Goal: Task Accomplishment & Management: Use online tool/utility

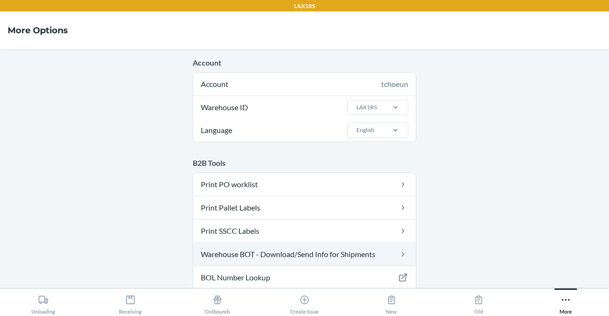
click at [274, 250] on link "Warehouse BOT - Download/Send Info for Shipments" at bounding box center [304, 254] width 222 height 23
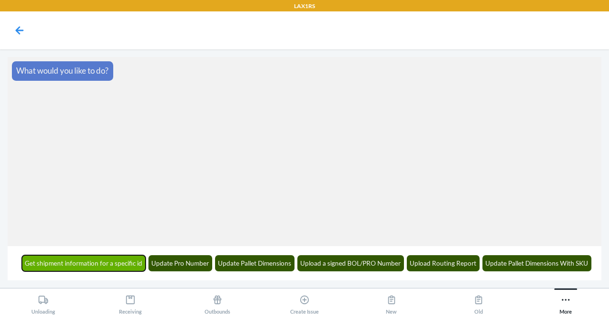
click at [125, 265] on button "Get shipment information for a specific id" at bounding box center [84, 263] width 124 height 16
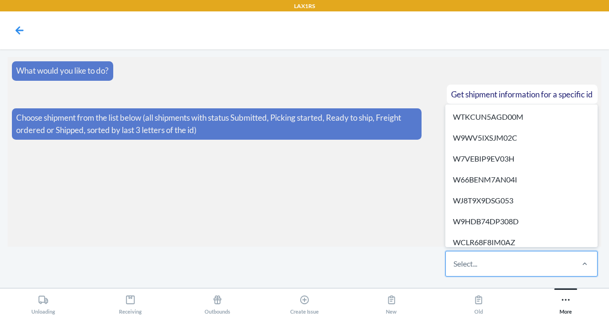
click at [467, 264] on div "Select..." at bounding box center [465, 263] width 24 height 11
click at [454, 264] on input "option WTKCUN5AGD00M focused, 1 of 627. 627 results available. Use Up and Down …" at bounding box center [453, 263] width 1 height 11
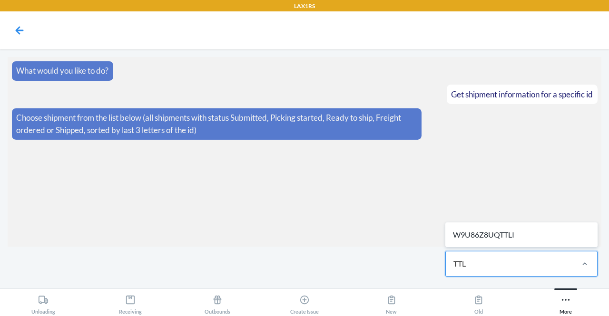
type input "TTLI"
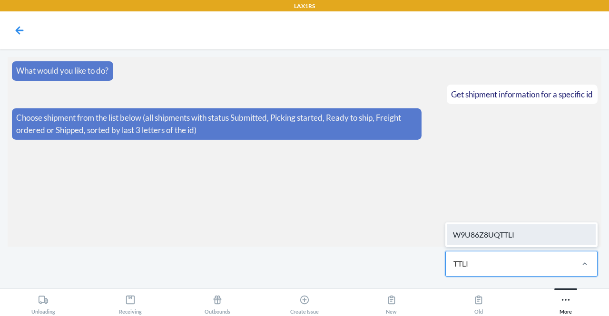
click at [530, 241] on div "W9U86Z8UQTTLI" at bounding box center [521, 234] width 148 height 21
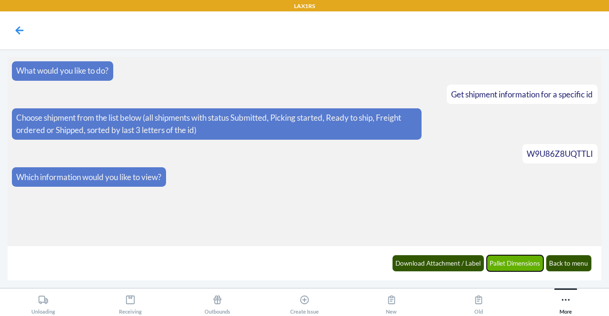
click at [527, 261] on button "Pallet Dimensions" at bounding box center [514, 263] width 57 height 16
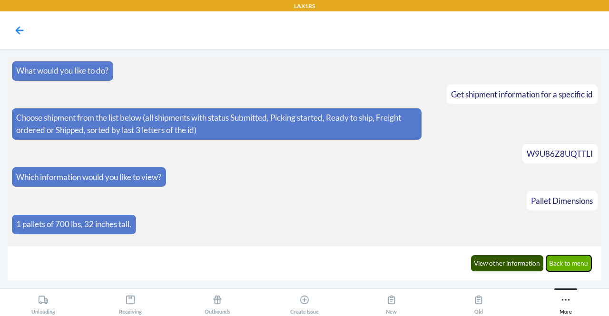
click at [562, 260] on button "Back to menu" at bounding box center [569, 263] width 46 height 16
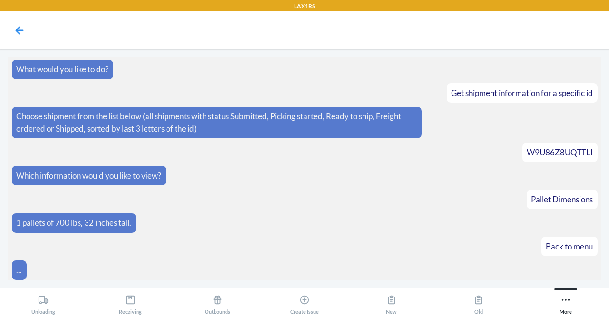
scroll to position [36, 0]
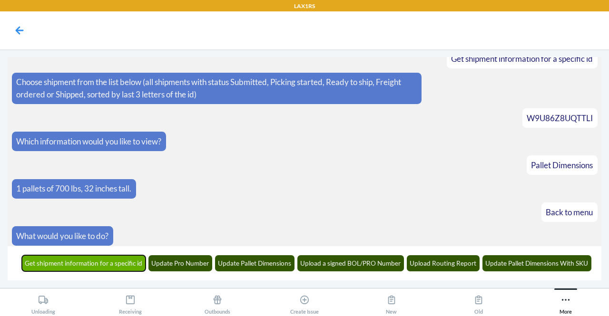
click at [80, 264] on button "Get shipment information for a specific id" at bounding box center [84, 263] width 124 height 16
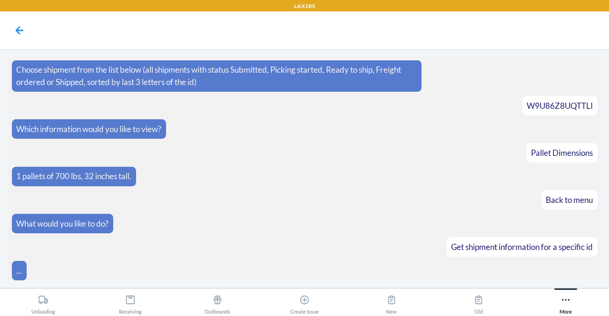
scroll to position [94, 0]
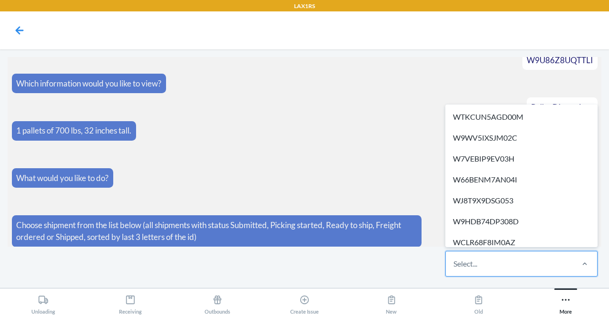
click at [503, 259] on div "Select..." at bounding box center [508, 263] width 126 height 25
click at [454, 259] on input "option WTKCUN5AGD00M focused, 1 of 627. 627 results available. Use Up and Down …" at bounding box center [453, 263] width 1 height 11
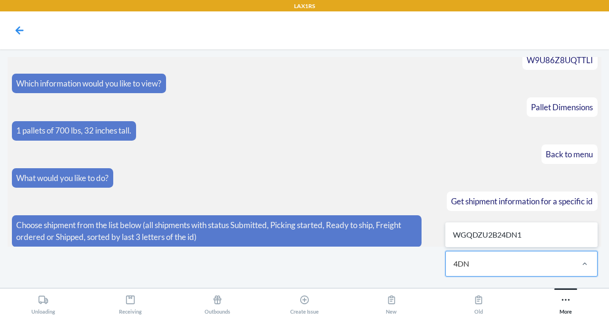
type input "4DN1"
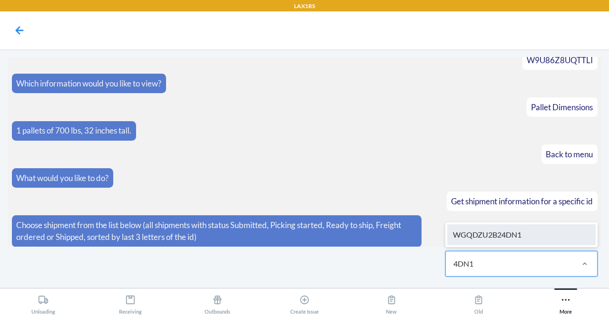
click at [507, 236] on div "WGQDZU2B24DN1" at bounding box center [521, 234] width 148 height 21
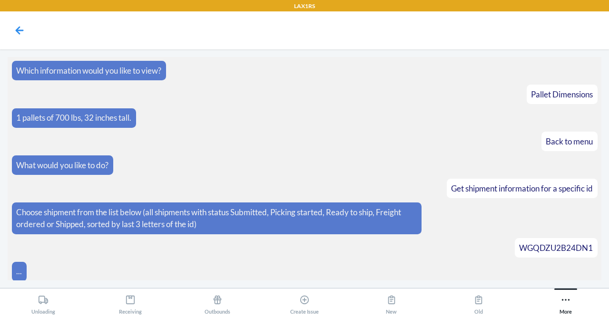
scroll to position [141, 0]
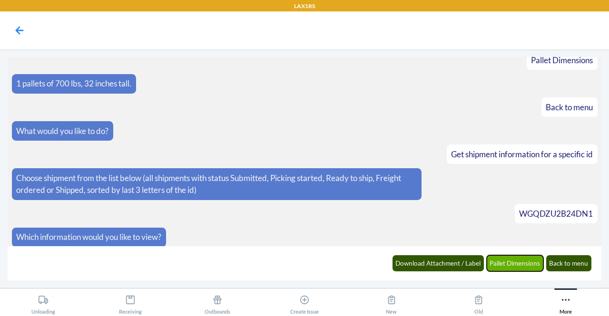
click at [507, 259] on button "Pallet Dimensions" at bounding box center [514, 263] width 57 height 16
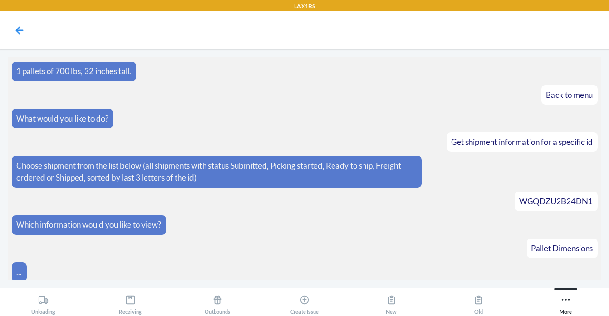
scroll to position [187, 0]
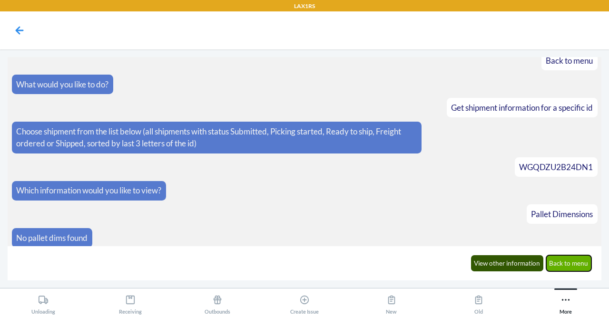
click at [570, 263] on button "Back to menu" at bounding box center [569, 263] width 46 height 16
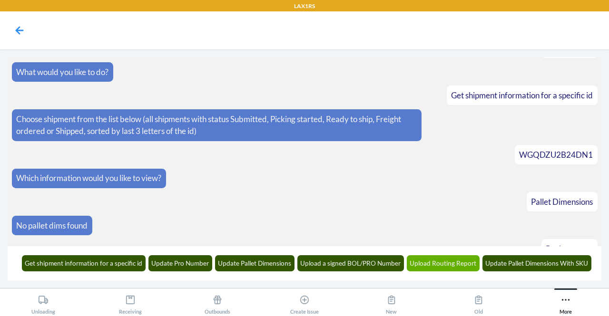
scroll to position [234, 0]
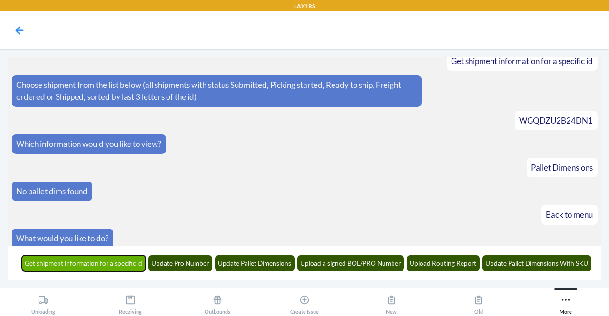
click at [118, 266] on button "Get shipment information for a specific id" at bounding box center [84, 263] width 124 height 16
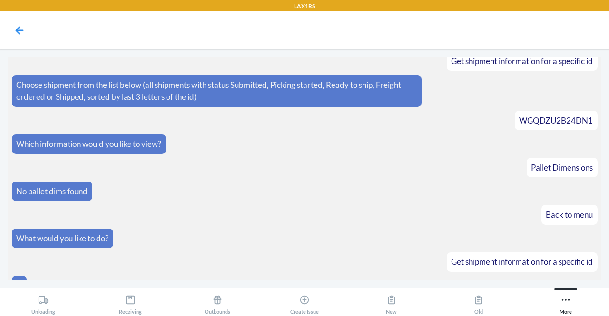
scroll to position [246, 0]
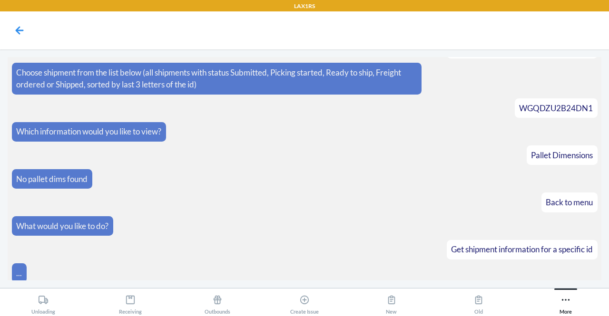
click at [118, 266] on article "..." at bounding box center [304, 272] width 585 height 19
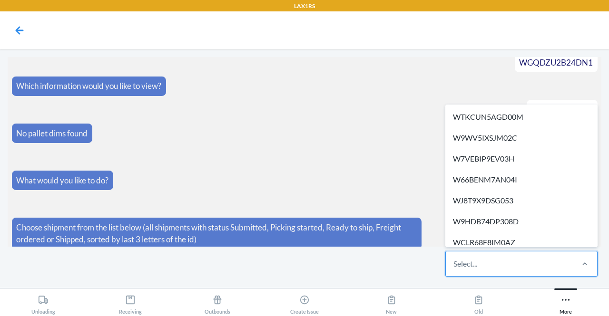
click at [464, 271] on div "Select..." at bounding box center [508, 263] width 126 height 25
click at [454, 270] on input "option WTKCUN5AGD00M focused, 1 of 623. 623 results available. Use Up and Down …" at bounding box center [453, 263] width 1 height 11
paste input "DXVLT3U8APQ"
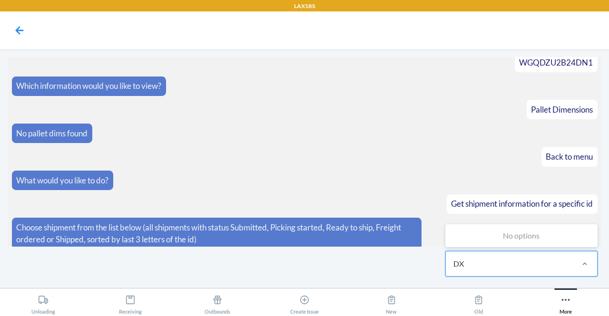
type input "D"
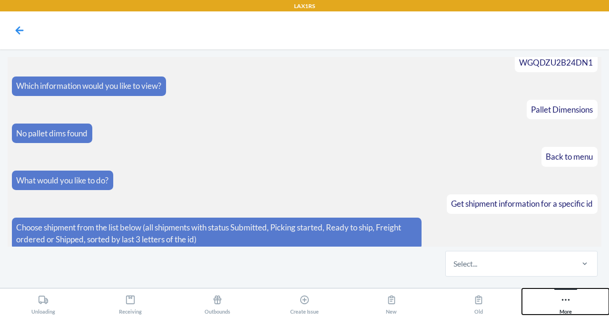
click at [562, 298] on icon at bounding box center [565, 300] width 10 height 10
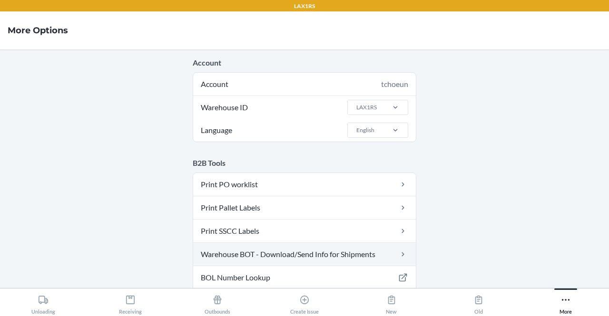
click at [312, 255] on link "Warehouse BOT - Download/Send Info for Shipments" at bounding box center [304, 254] width 222 height 23
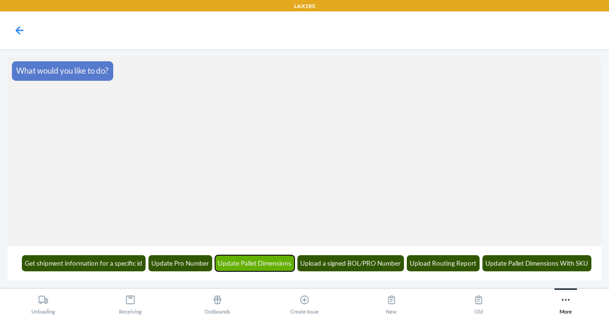
click at [251, 261] on button "Update Pallet Dimensions" at bounding box center [255, 263] width 80 height 16
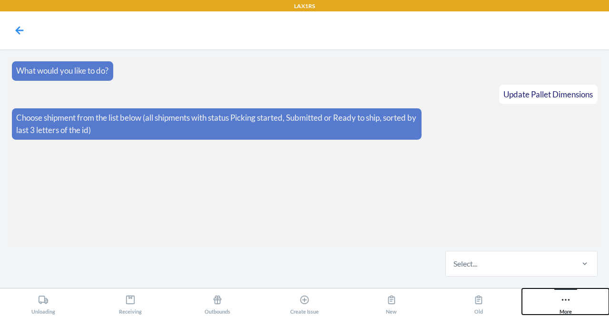
click at [562, 300] on icon at bounding box center [565, 300] width 8 height 2
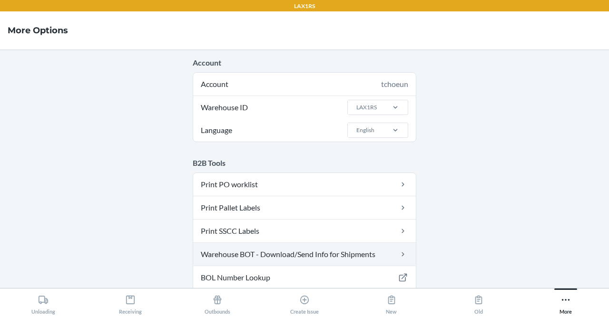
click at [316, 247] on link "Warehouse BOT - Download/Send Info for Shipments" at bounding box center [304, 254] width 222 height 23
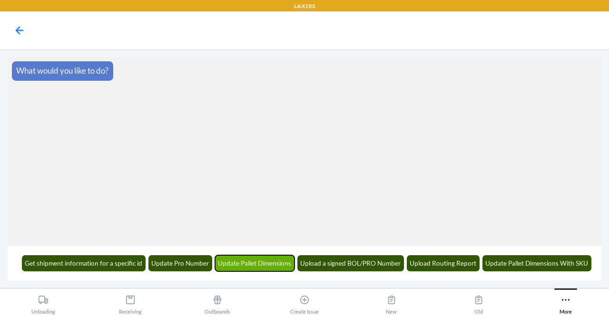
click at [250, 265] on button "Update Pallet Dimensions" at bounding box center [255, 263] width 80 height 16
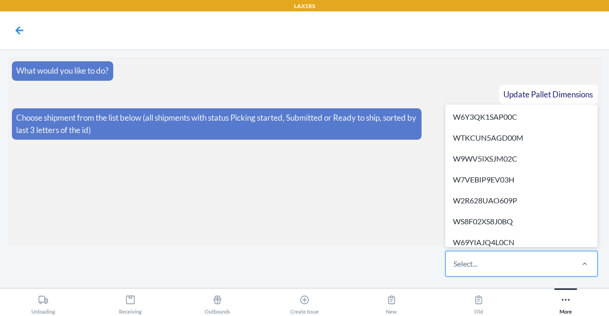
click at [456, 263] on div "Select..." at bounding box center [465, 263] width 24 height 11
click at [454, 263] on input "option W6Y3QK1SAP00C focused, 1 of 342. 342 results available. Use Up and Down …" at bounding box center [453, 263] width 1 height 11
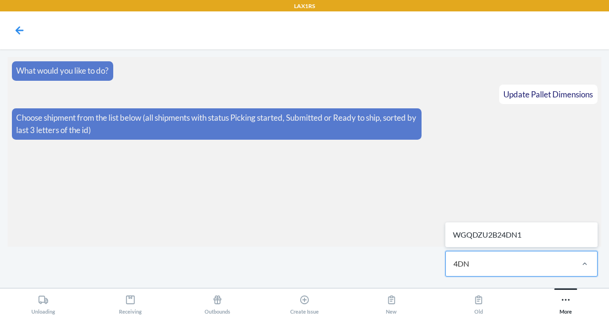
type input "4DN1"
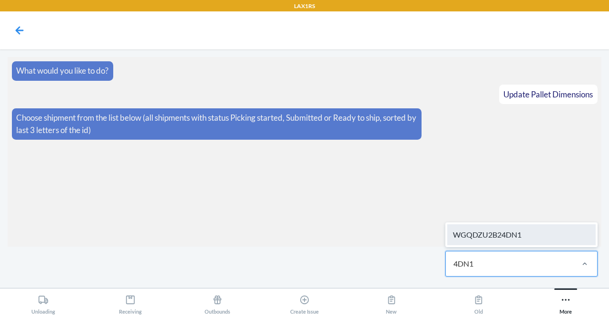
click at [509, 235] on div "WGQDZU2B24DN1" at bounding box center [521, 234] width 148 height 21
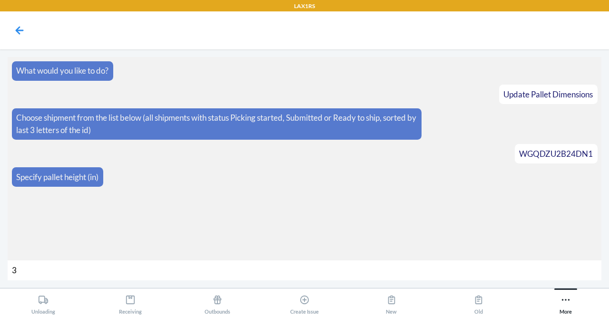
type input "31"
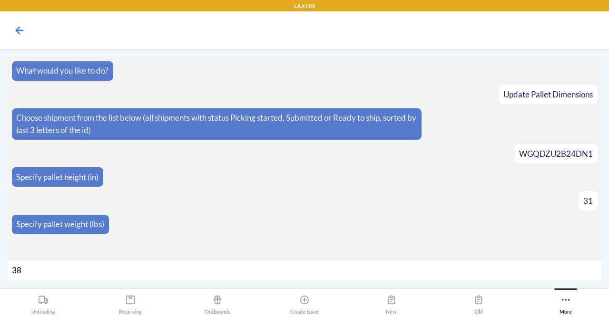
type input "384"
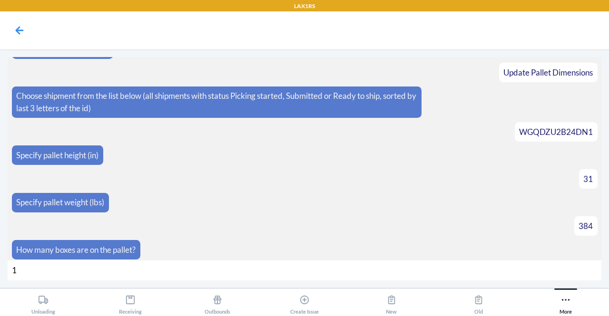
type input "15"
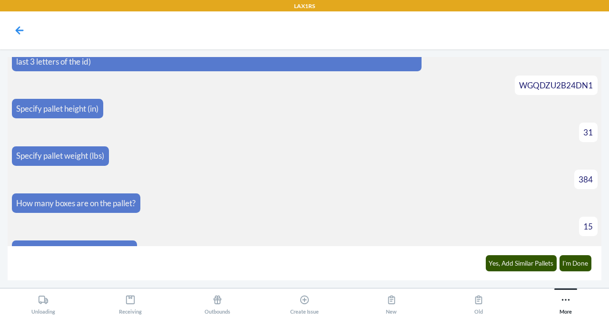
scroll to position [82, 0]
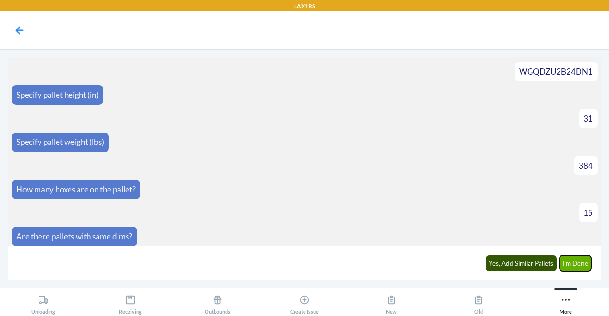
drag, startPoint x: 576, startPoint y: 271, endPoint x: 585, endPoint y: 262, distance: 12.4
click at [585, 262] on button "I'm Done" at bounding box center [575, 263] width 32 height 16
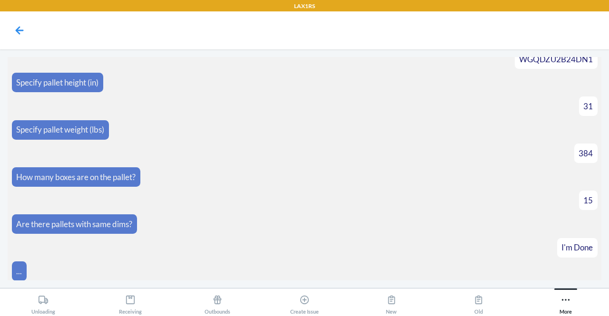
scroll to position [189, 0]
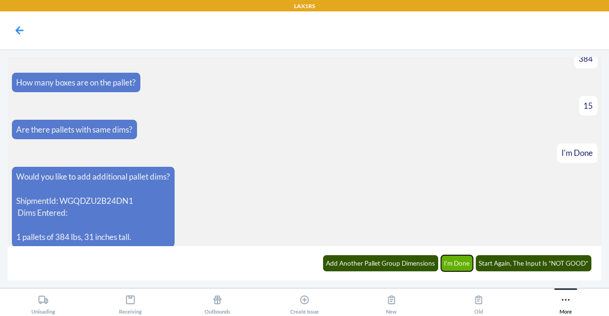
click at [454, 263] on button "I'm Done" at bounding box center [457, 263] width 32 height 16
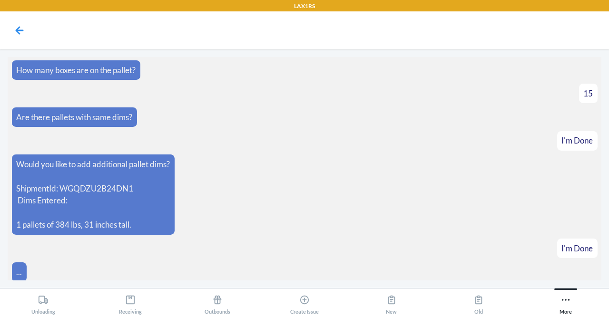
scroll to position [236, 0]
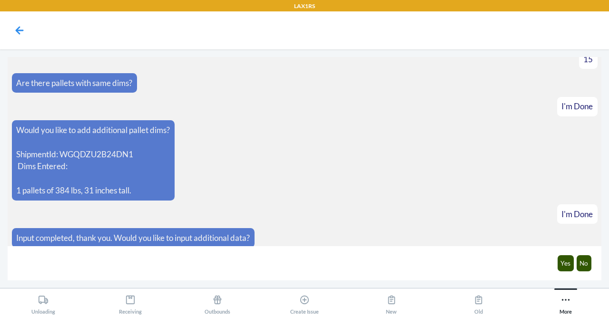
drag, startPoint x: 454, startPoint y: 263, endPoint x: 463, endPoint y: 248, distance: 17.5
click at [463, 248] on div "Yes No" at bounding box center [304, 263] width 593 height 34
click at [579, 262] on button "No" at bounding box center [583, 263] width 15 height 16
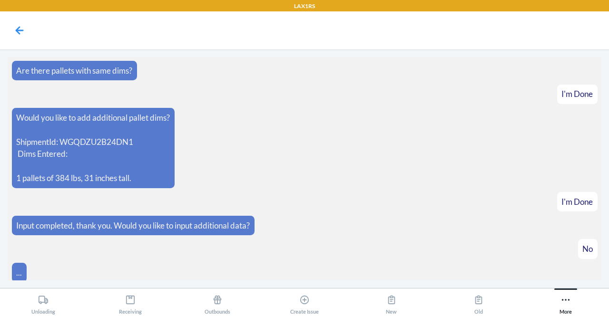
scroll to position [282, 0]
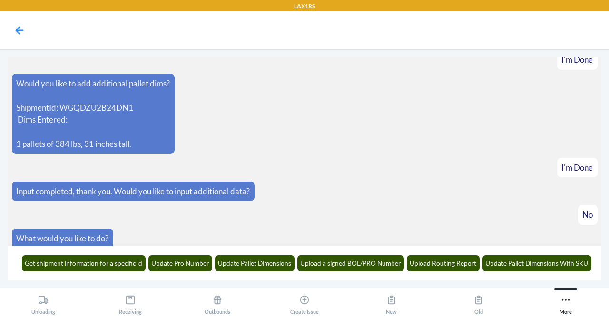
click at [336, 167] on article "I'm Done" at bounding box center [304, 167] width 585 height 19
click at [564, 302] on icon at bounding box center [565, 300] width 10 height 10
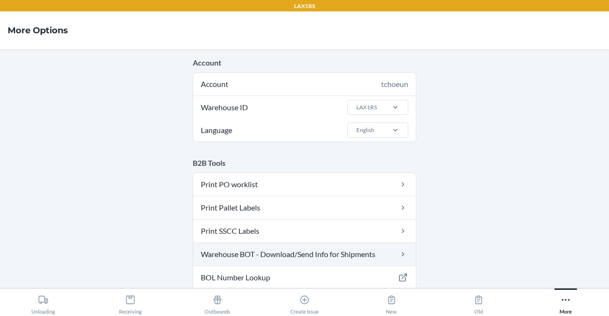
click at [352, 253] on link "Warehouse BOT - Download/Send Info for Shipments" at bounding box center [304, 254] width 222 height 23
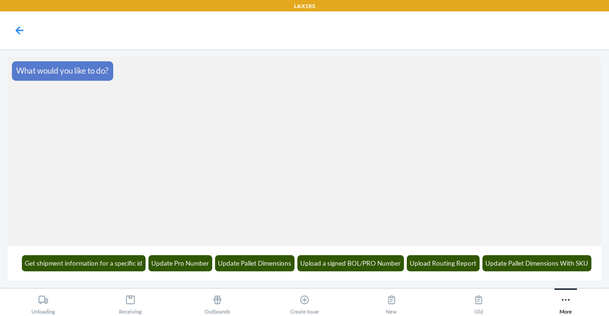
click at [186, 71] on article "What would you like to do?" at bounding box center [304, 70] width 585 height 19
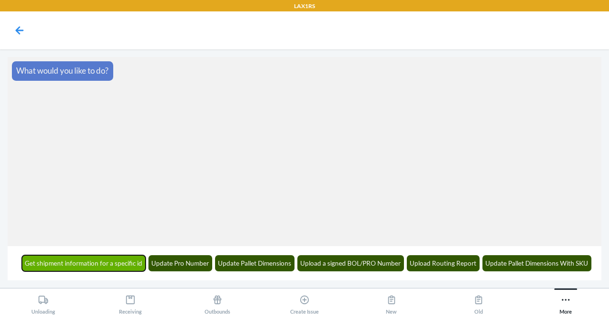
click at [105, 263] on button "Get shipment information for a specific id" at bounding box center [84, 263] width 124 height 16
